Goal: Task Accomplishment & Management: Complete application form

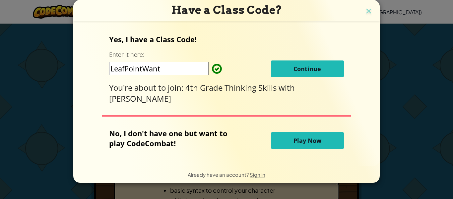
click at [310, 64] on button "Continue" at bounding box center [307, 68] width 73 height 17
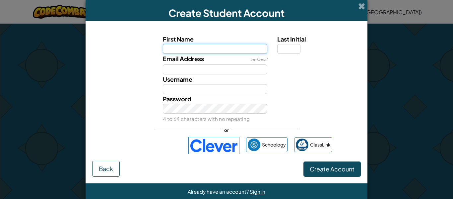
click at [234, 47] on input "First Name" at bounding box center [215, 49] width 105 height 10
type input "Evie"
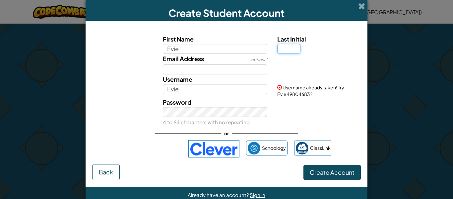
click at [298, 48] on input "Last Initial" at bounding box center [288, 49] width 23 height 10
type input "H"
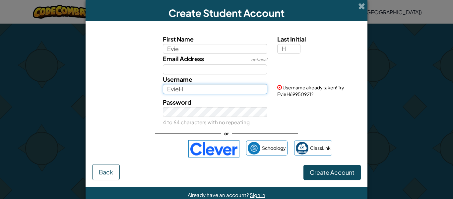
click at [230, 87] on input "EvieH" at bounding box center [215, 89] width 105 height 10
type input "EvieH86241199"
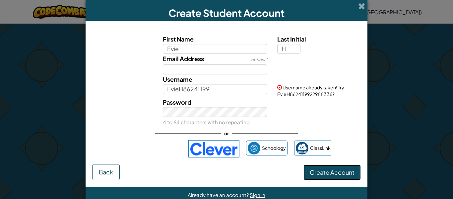
click at [320, 179] on button "Create Account" at bounding box center [331, 171] width 57 height 15
